Goal: Information Seeking & Learning: Find specific fact

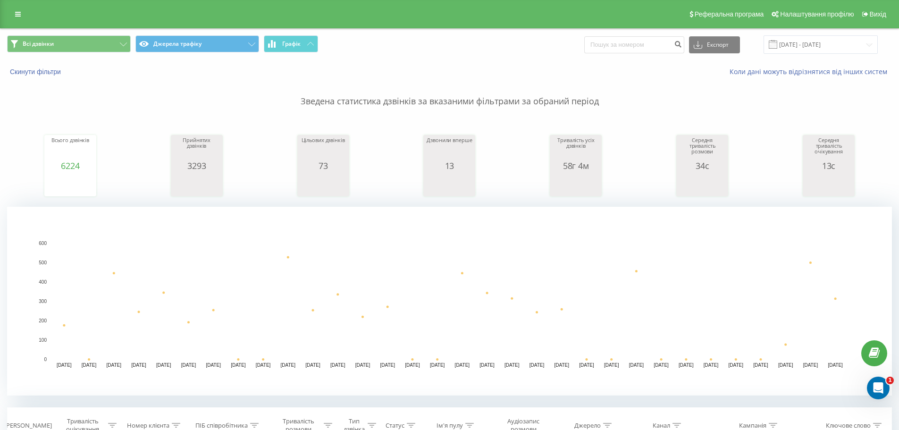
scroll to position [236, 0]
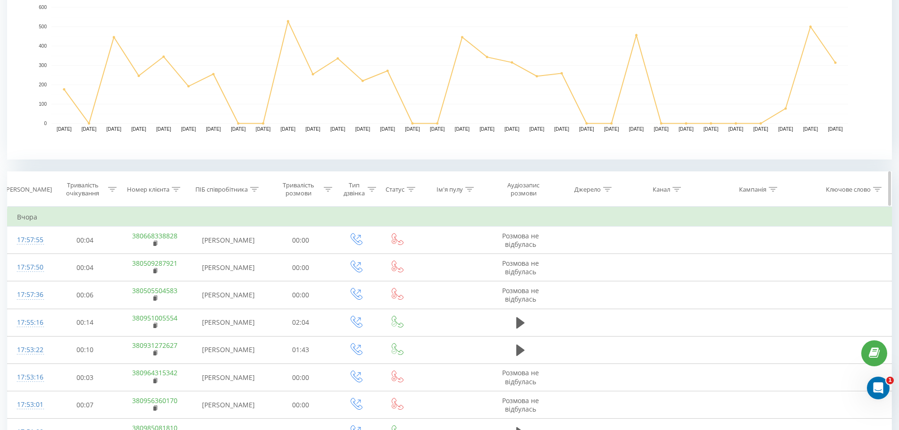
click at [174, 187] on icon at bounding box center [176, 189] width 8 height 5
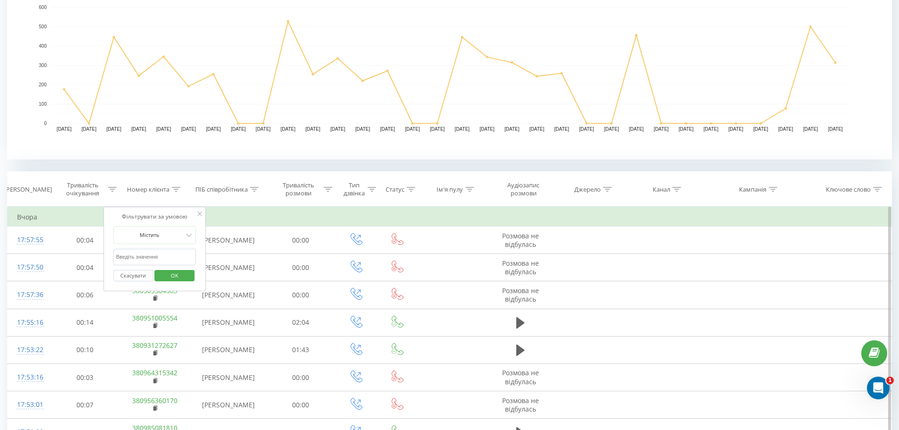
paste input "0677524612"
type input "0677524612"
click at [167, 274] on span "OK" at bounding box center [174, 275] width 26 height 15
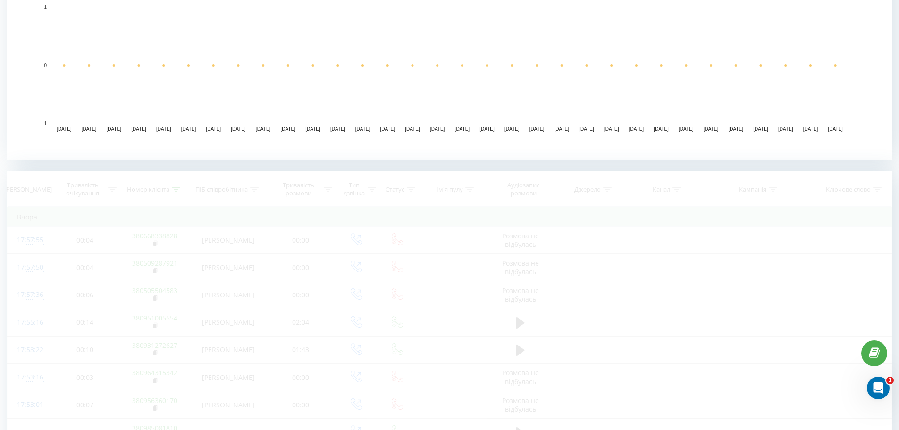
scroll to position [233, 0]
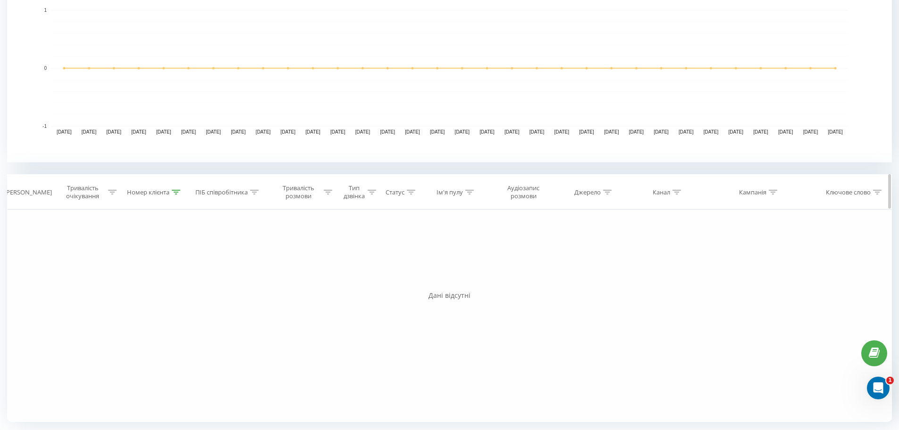
click at [175, 194] on div at bounding box center [176, 192] width 8 height 8
click at [178, 278] on span "OK" at bounding box center [174, 278] width 26 height 15
click at [175, 194] on icon at bounding box center [176, 192] width 8 height 5
drag, startPoint x: 146, startPoint y: 266, endPoint x: 0, endPoint y: 203, distance: 159.2
click at [9, 216] on div "Фільтрувати за умовою Дорівнює Скасувати OK Фільтрувати за умовою Містить 06775…" at bounding box center [449, 316] width 885 height 212
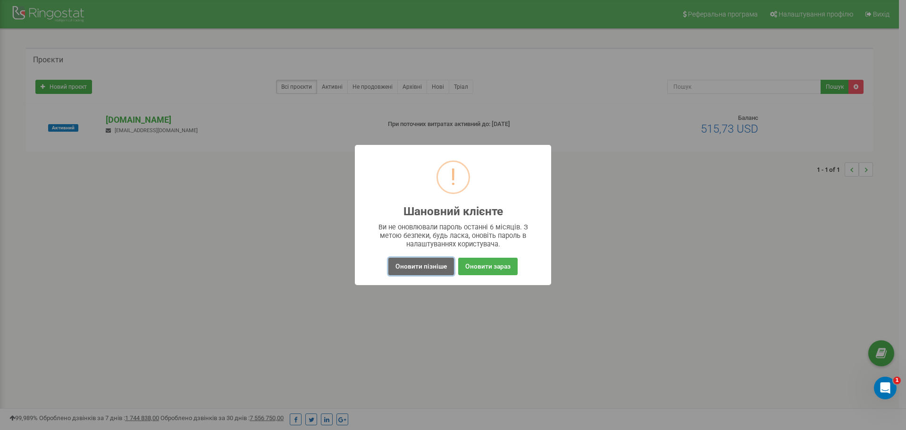
click at [440, 262] on button "Оновити пізніше" at bounding box center [421, 266] width 66 height 17
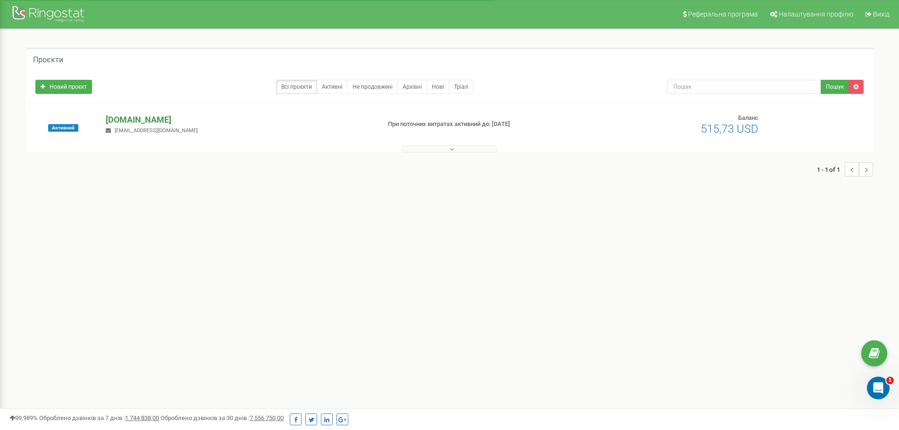
click at [128, 115] on p "[DOMAIN_NAME]" at bounding box center [239, 120] width 267 height 12
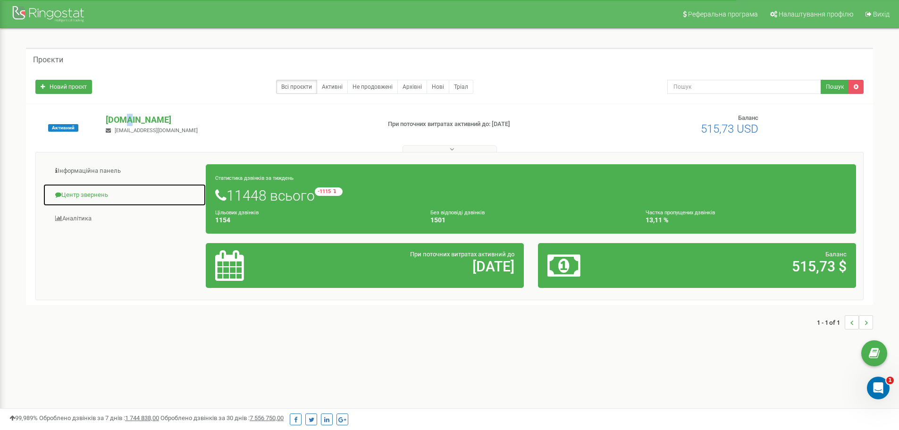
click at [92, 198] on link "Центр звернень" at bounding box center [124, 195] width 163 height 23
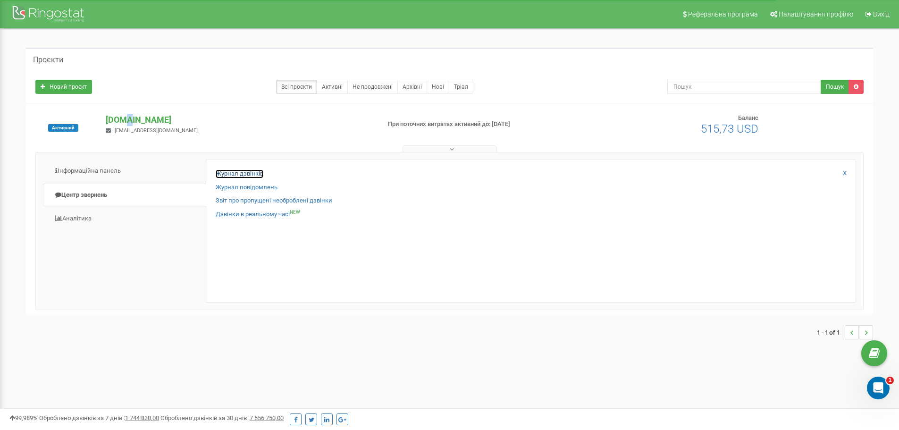
drag, startPoint x: 92, startPoint y: 198, endPoint x: 245, endPoint y: 173, distance: 155.9
click at [245, 173] on link "Журнал дзвінків" at bounding box center [240, 173] width 48 height 9
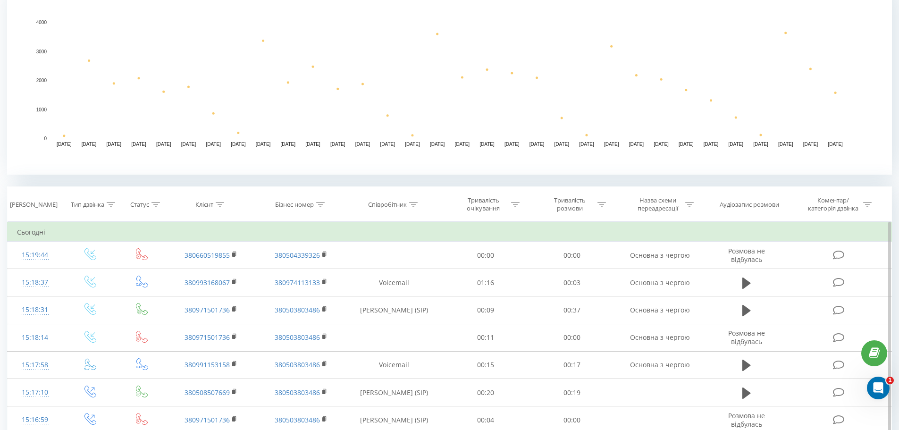
scroll to position [236, 0]
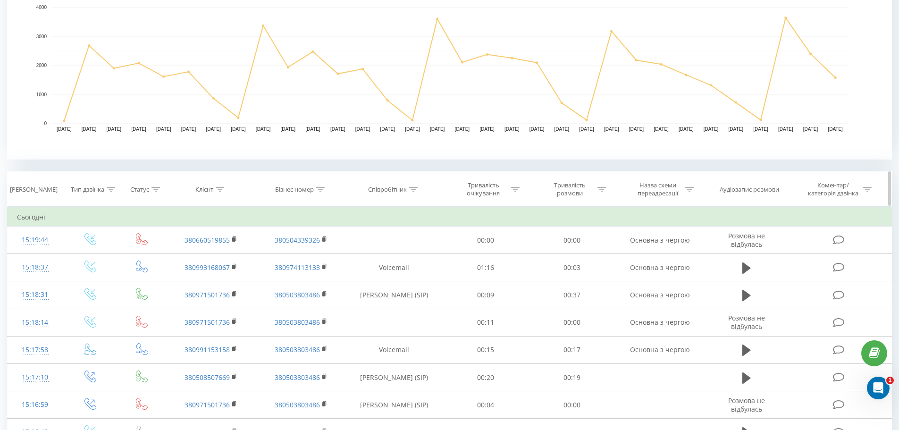
click at [219, 189] on icon at bounding box center [220, 189] width 8 height 5
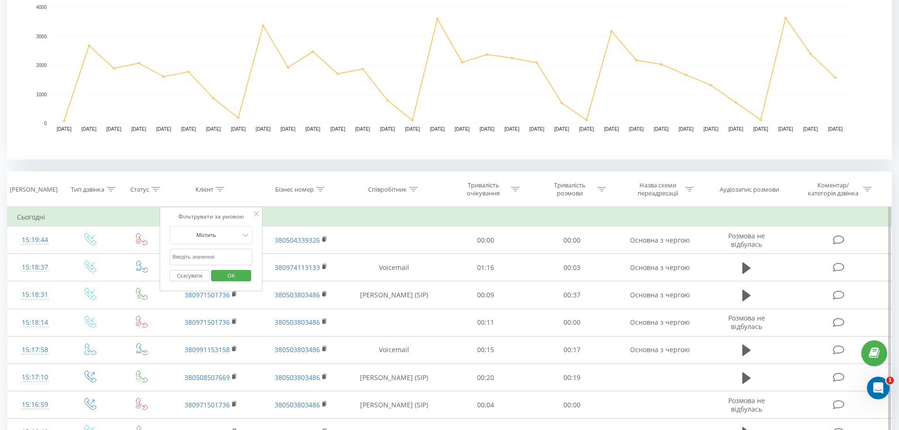
click at [210, 262] on input "text" at bounding box center [211, 257] width 83 height 17
paste input "0677524612"
type input "0677524612"
click at [221, 273] on span "OK" at bounding box center [231, 275] width 26 height 15
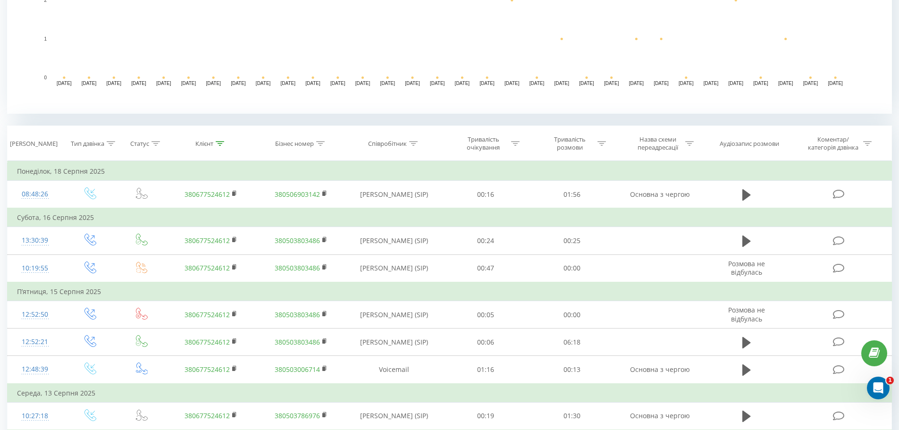
scroll to position [283, 0]
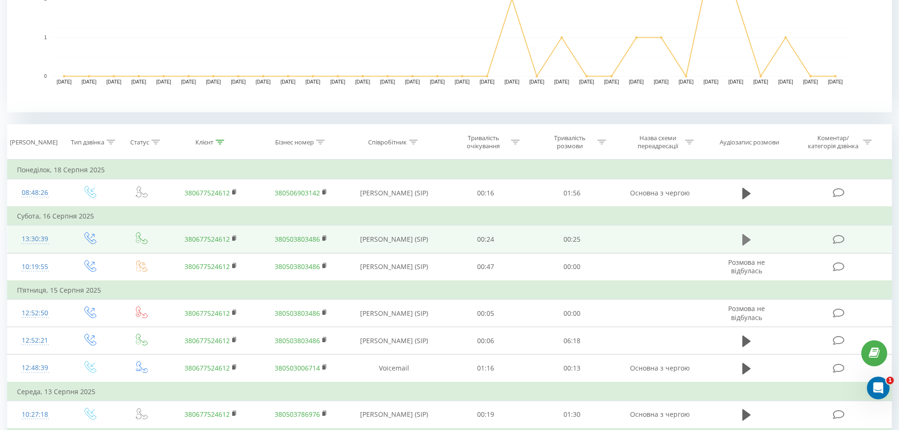
click at [752, 240] on button at bounding box center [747, 240] width 14 height 14
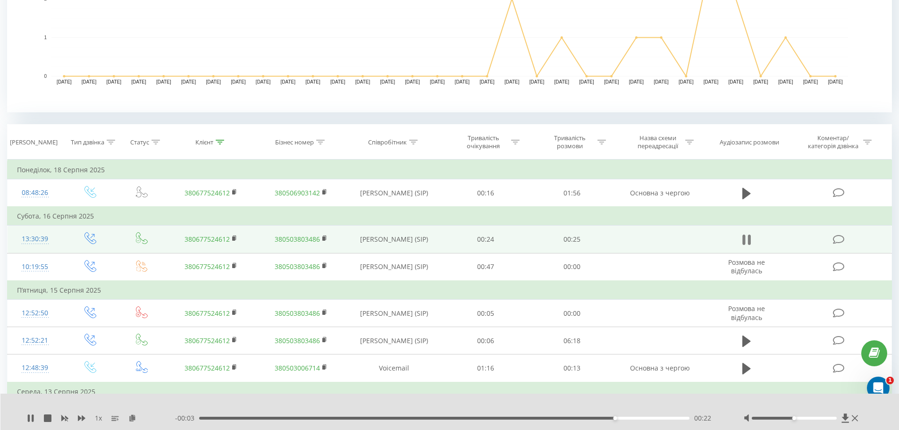
click at [742, 241] on button at bounding box center [747, 240] width 14 height 14
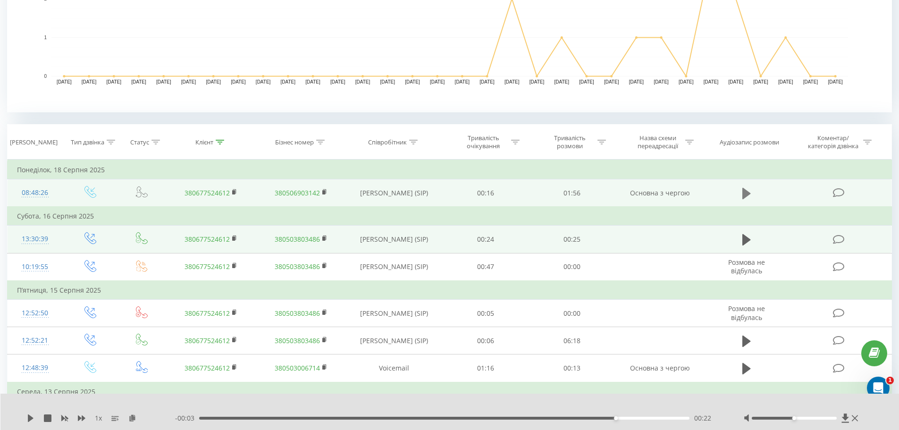
click at [752, 194] on button at bounding box center [747, 193] width 14 height 14
click at [371, 417] on div "00:40" at bounding box center [444, 418] width 491 height 3
click at [438, 420] on div "- 01:14 00:41 00:41" at bounding box center [447, 418] width 545 height 9
click at [439, 417] on div "00:57" at bounding box center [444, 418] width 491 height 3
click at [482, 419] on div "00:58" at bounding box center [444, 418] width 491 height 3
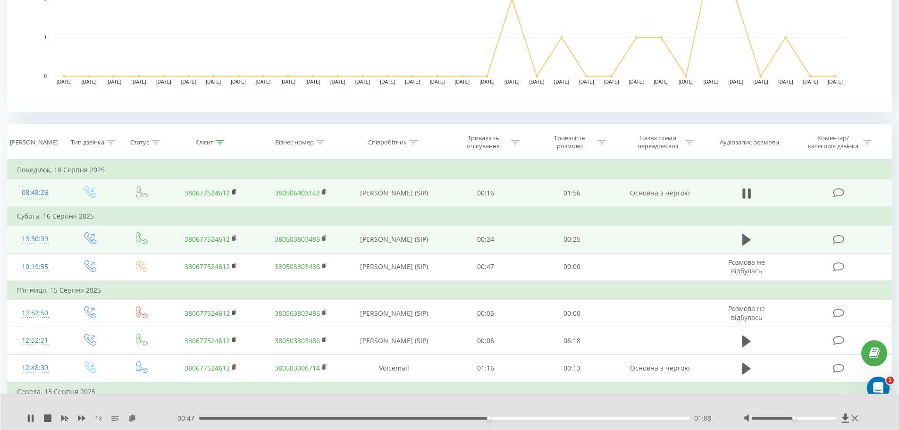
click at [551, 419] on div "01:08" at bounding box center [444, 418] width 491 height 3
click at [589, 418] on div "01:32" at bounding box center [444, 418] width 491 height 3
click at [614, 416] on div "- 00:23 01:32 01:32" at bounding box center [447, 418] width 545 height 9
click at [620, 416] on div "- 00:22 01:33 01:33" at bounding box center [447, 418] width 545 height 9
click at [620, 418] on div "01:40" at bounding box center [444, 418] width 491 height 3
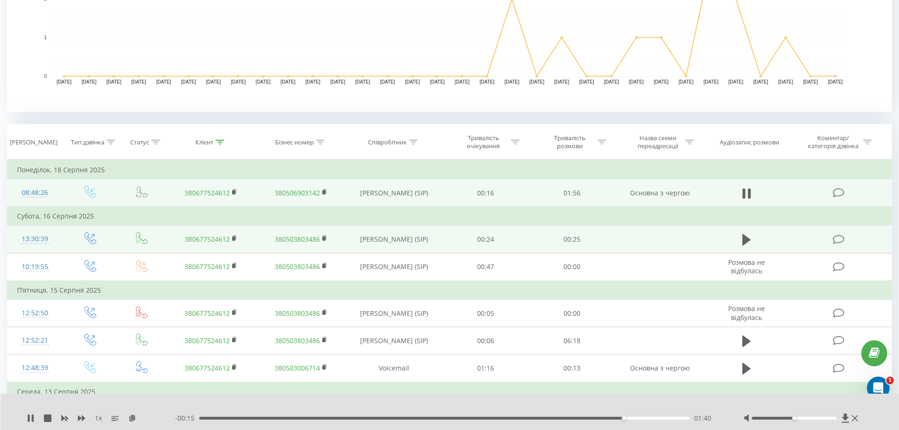
click at [658, 417] on div "01:40" at bounding box center [444, 418] width 491 height 3
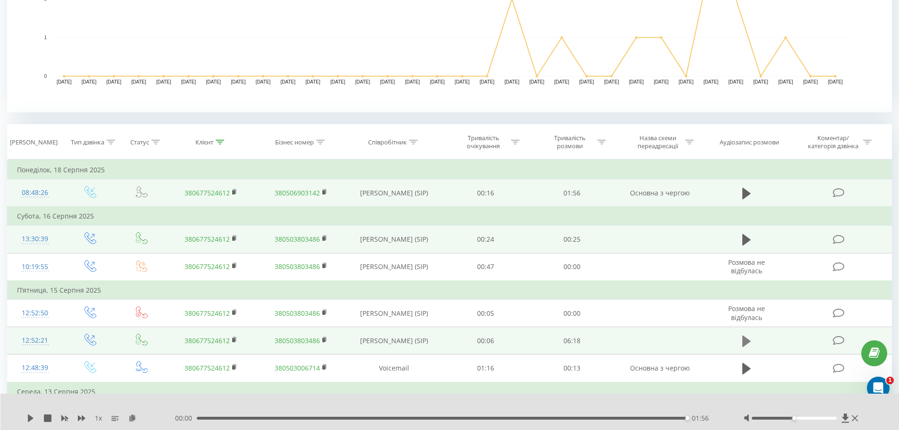
click at [751, 345] on button at bounding box center [747, 341] width 14 height 14
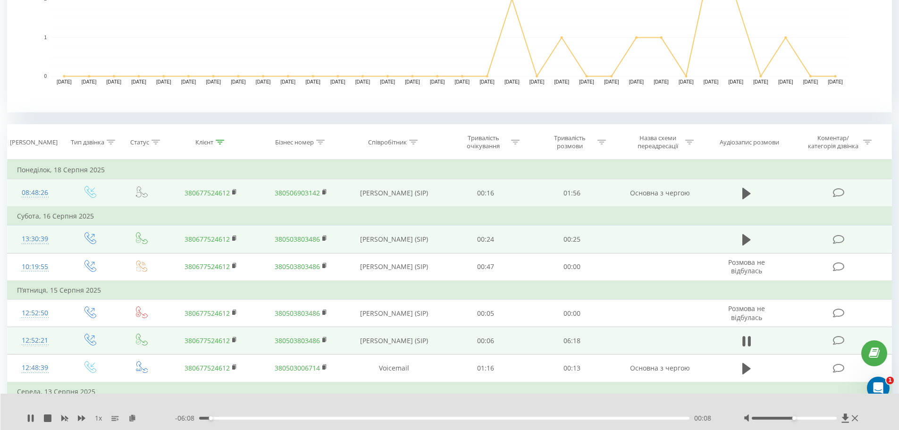
click at [833, 420] on div at bounding box center [802, 418] width 117 height 9
click at [833, 418] on div at bounding box center [794, 418] width 85 height 3
drag, startPoint x: 833, startPoint y: 418, endPoint x: 837, endPoint y: 418, distance: 4.7
click at [837, 418] on div at bounding box center [794, 418] width 85 height 3
drag, startPoint x: 836, startPoint y: 417, endPoint x: 849, endPoint y: 419, distance: 12.8
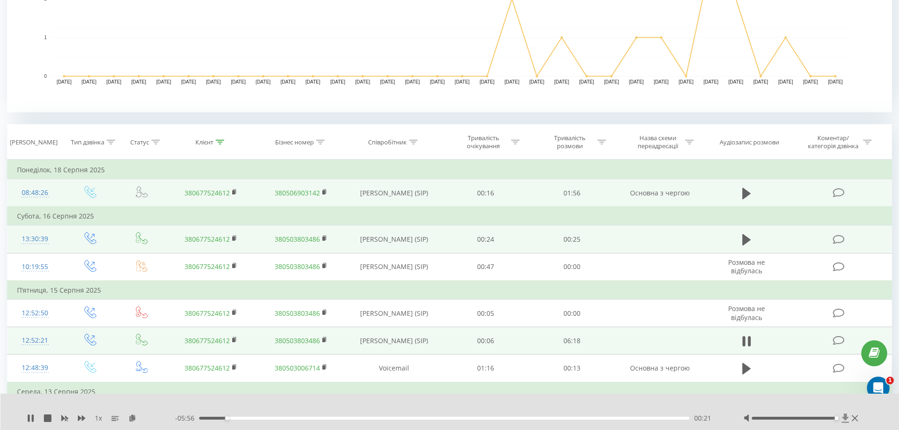
click at [849, 419] on div at bounding box center [802, 418] width 117 height 9
click at [252, 416] on div "- 05:45 00:31 00:31" at bounding box center [447, 418] width 545 height 9
click at [252, 418] on div "00:32" at bounding box center [444, 418] width 491 height 3
click at [264, 419] on div "00:50" at bounding box center [444, 418] width 491 height 3
click at [287, 419] on div "01:08" at bounding box center [444, 418] width 491 height 3
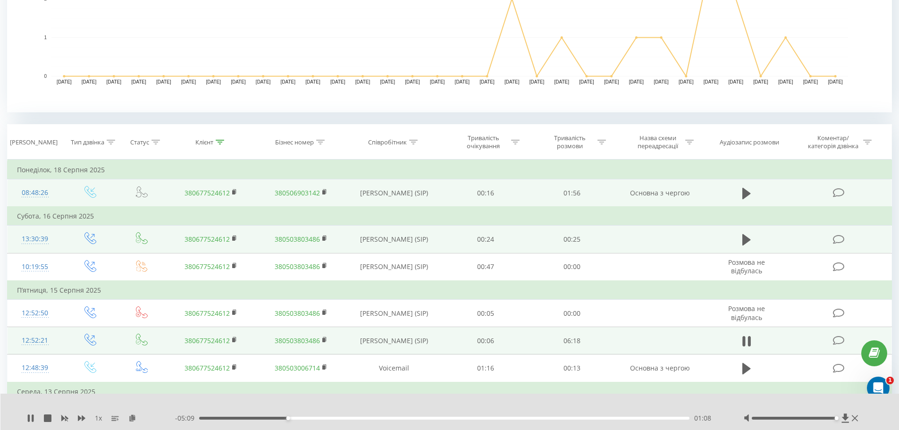
click at [299, 420] on div "- 05:09 01:08 01:08" at bounding box center [447, 418] width 545 height 9
click at [299, 420] on div "- 05:08 01:08 01:08" at bounding box center [447, 418] width 545 height 9
click at [301, 418] on div "01:09" at bounding box center [444, 418] width 491 height 3
click at [317, 417] on div "- 04:57 01:19 01:19" at bounding box center [447, 418] width 545 height 9
click at [318, 418] on div "01:20" at bounding box center [444, 418] width 491 height 3
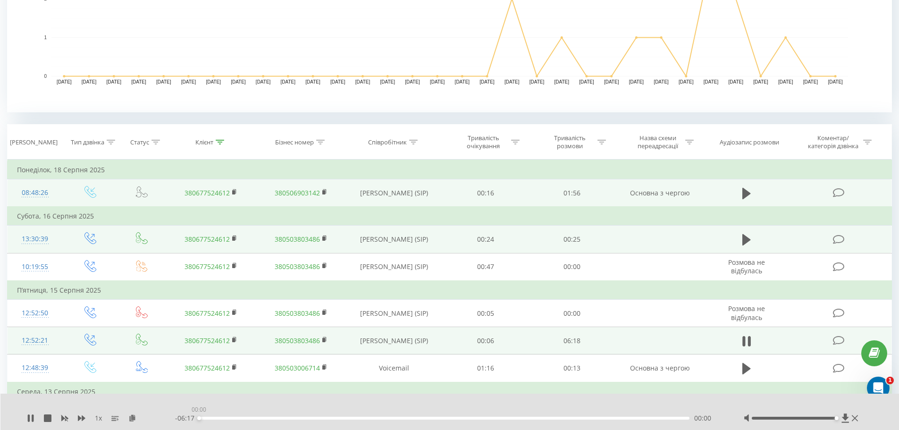
click at [331, 419] on div "00:00" at bounding box center [444, 418] width 491 height 3
click at [342, 419] on div "01:50" at bounding box center [444, 418] width 491 height 3
click at [350, 419] on div "01:56" at bounding box center [444, 418] width 491 height 3
click at [352, 419] on div "01:56" at bounding box center [351, 418] width 4 height 4
click at [355, 419] on div "01:59" at bounding box center [444, 418] width 491 height 3
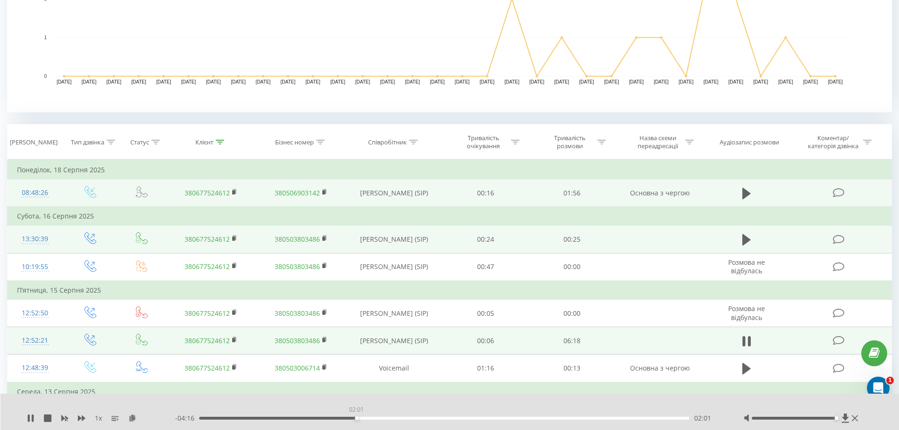
click at [356, 418] on div "02:01" at bounding box center [357, 418] width 4 height 4
click at [358, 418] on div "02:02" at bounding box center [358, 418] width 4 height 4
click at [368, 416] on div "- 04:13 02:04 02:04" at bounding box center [447, 418] width 545 height 9
click at [369, 419] on div "02:05" at bounding box center [444, 418] width 491 height 3
click at [377, 419] on div "02:12" at bounding box center [444, 418] width 491 height 3
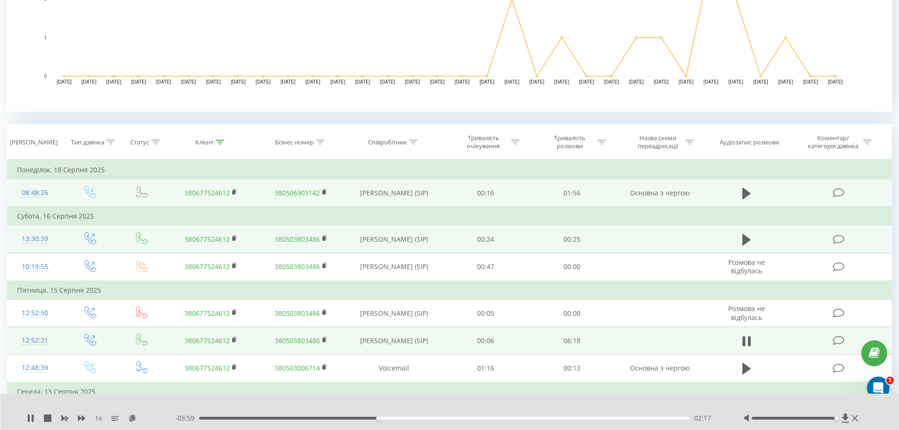
click at [388, 417] on div "02:17" at bounding box center [444, 418] width 491 height 3
click at [396, 419] on div "02:26" at bounding box center [444, 418] width 491 height 3
click at [415, 419] on div "02:39" at bounding box center [444, 418] width 491 height 3
click at [425, 417] on div "02:54" at bounding box center [444, 418] width 491 height 3
click at [432, 420] on div "- 03:22 02:54 02:54" at bounding box center [447, 418] width 545 height 9
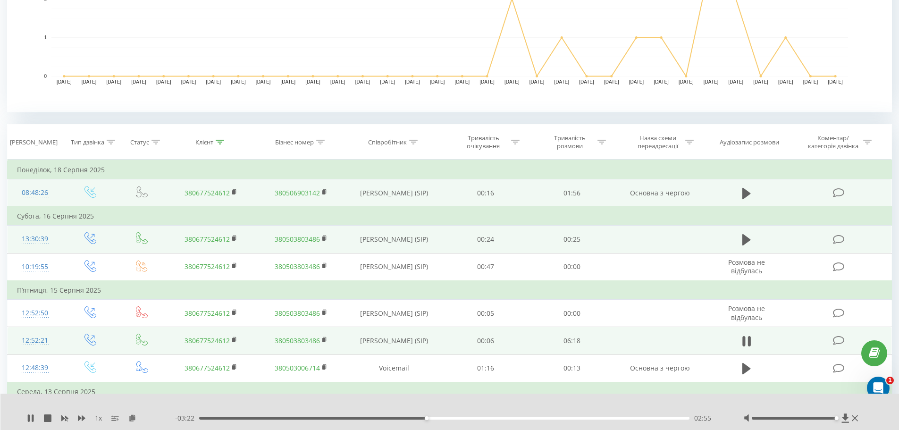
click at [432, 418] on div "02:55" at bounding box center [444, 418] width 491 height 3
click at [439, 418] on div "03:00" at bounding box center [444, 418] width 491 height 3
click at [445, 418] on div "03:05" at bounding box center [444, 418] width 491 height 3
click at [450, 420] on div "- 03:07 03:09 03:09" at bounding box center [447, 418] width 545 height 9
click at [453, 419] on div "03:10" at bounding box center [444, 418] width 491 height 3
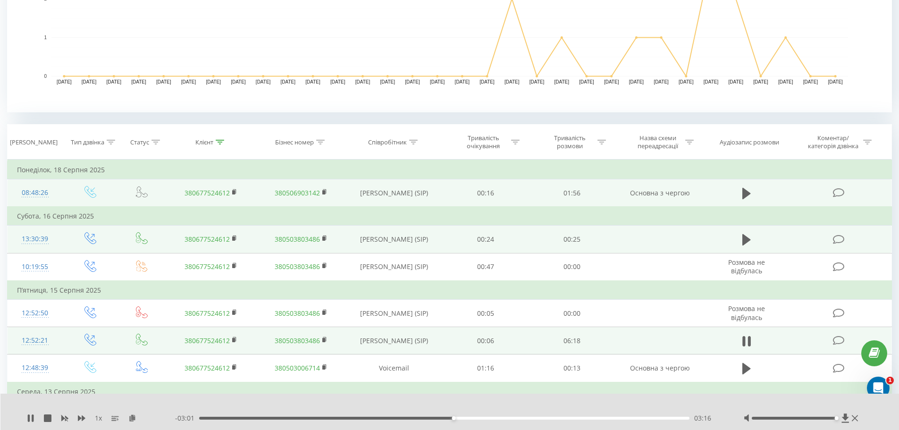
click at [457, 417] on div "03:16" at bounding box center [444, 418] width 491 height 3
click at [451, 416] on div "- 02:57 03:20 03:20" at bounding box center [447, 418] width 545 height 9
click at [447, 418] on div "03:11" at bounding box center [444, 418] width 491 height 3
click at [28, 418] on icon at bounding box center [29, 418] width 2 height 8
click at [28, 418] on icon at bounding box center [31, 418] width 6 height 8
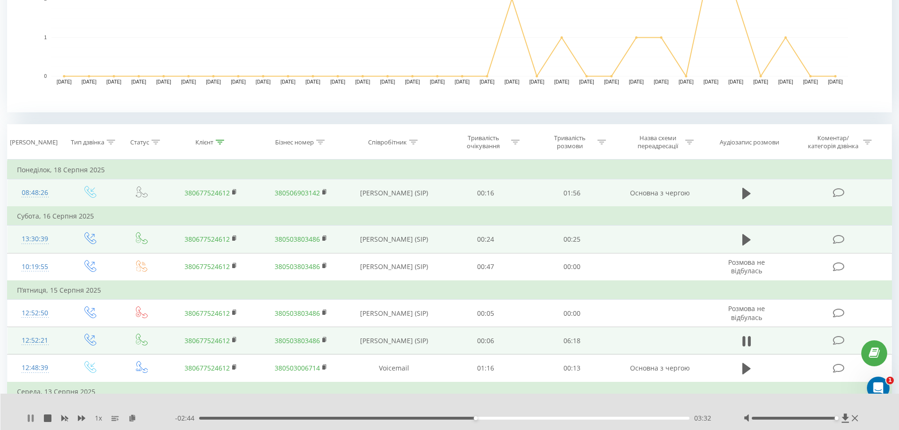
click at [27, 418] on icon at bounding box center [31, 418] width 8 height 8
click at [33, 415] on icon at bounding box center [31, 418] width 8 height 8
click at [506, 419] on div "03:52" at bounding box center [444, 418] width 491 height 3
click at [532, 419] on div "04:16" at bounding box center [444, 418] width 491 height 3
click at [544, 417] on div "04:17" at bounding box center [444, 418] width 491 height 3
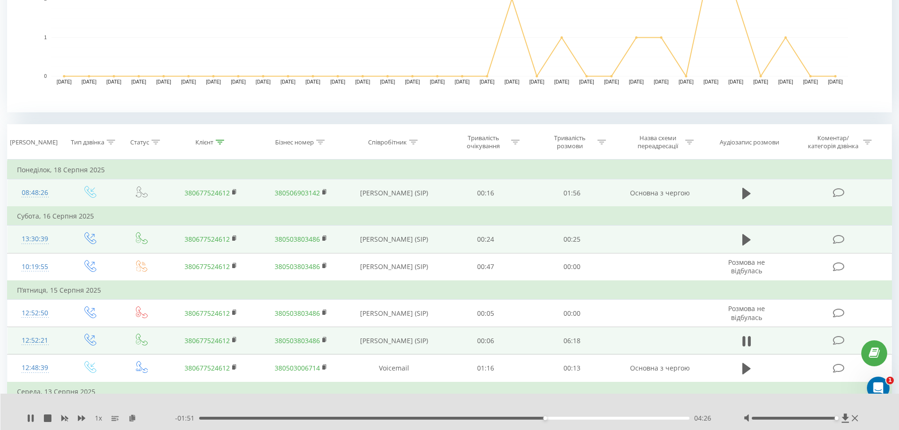
click at [556, 420] on div "- 01:51 04:26 04:26" at bounding box center [447, 418] width 545 height 9
click at [557, 417] on div "04:35" at bounding box center [444, 418] width 491 height 3
click at [565, 417] on div "04:35" at bounding box center [444, 418] width 491 height 3
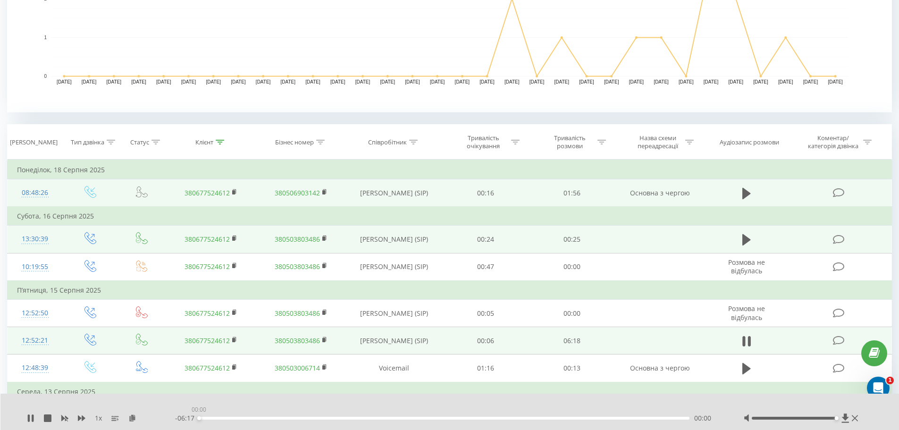
click at [578, 418] on div "00:00" at bounding box center [444, 418] width 491 height 3
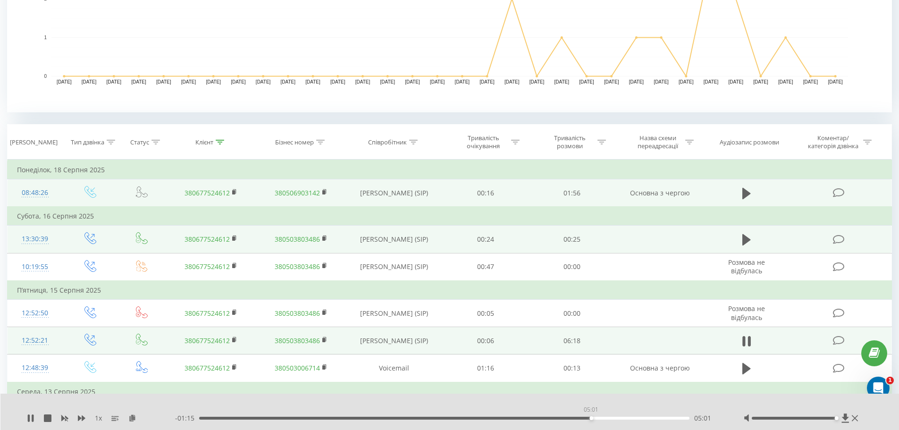
click at [591, 419] on div "05:01" at bounding box center [444, 418] width 491 height 3
click at [603, 418] on div "05:02" at bounding box center [444, 418] width 491 height 3
click at [621, 419] on div "05:25" at bounding box center [444, 418] width 491 height 3
click at [633, 419] on div "05:33" at bounding box center [444, 418] width 491 height 3
click at [645, 418] on div "05:34" at bounding box center [444, 418] width 491 height 3
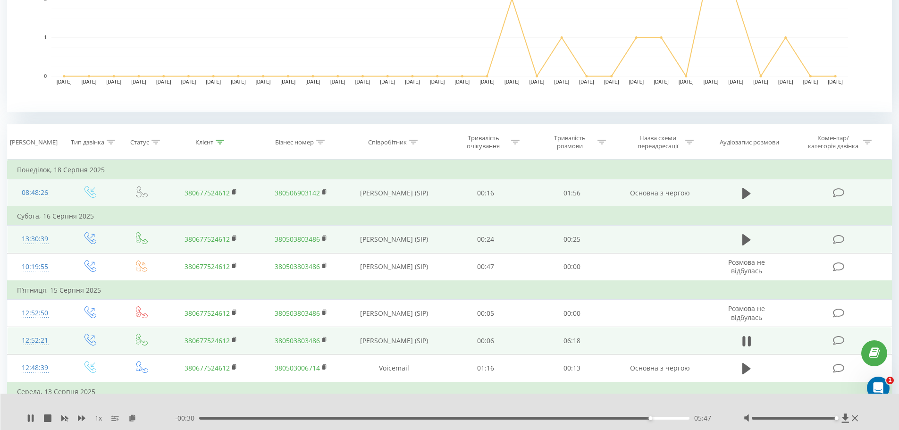
click at [633, 415] on div "- 00:30 05:47 05:47" at bounding box center [447, 418] width 545 height 9
click at [632, 419] on div "05:47" at bounding box center [444, 418] width 491 height 3
click at [30, 417] on icon at bounding box center [29, 418] width 2 height 8
